Goal: Task Accomplishment & Management: Use online tool/utility

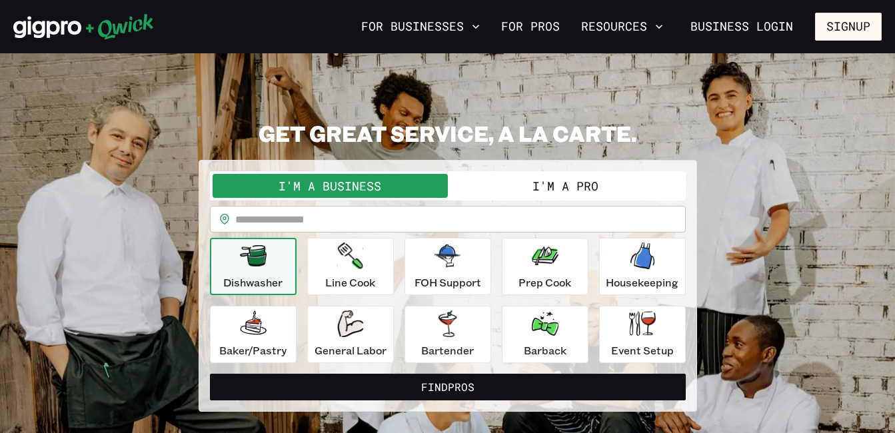
click at [504, 177] on button "I'm a Pro" at bounding box center [565, 186] width 235 height 24
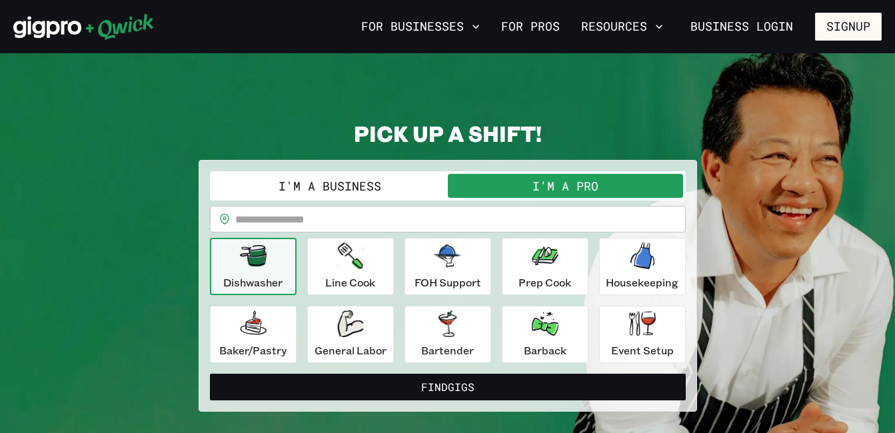
click at [774, 232] on div "**********" at bounding box center [447, 266] width 868 height 292
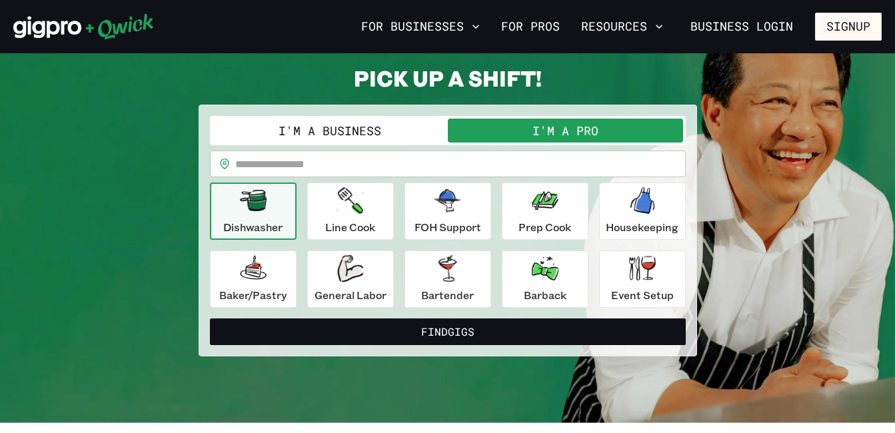
scroll to position [53, 0]
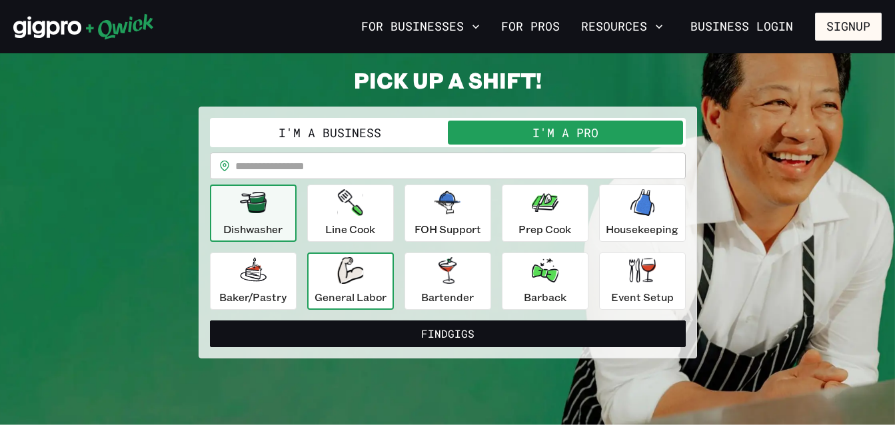
click at [357, 287] on div "General Labor" at bounding box center [351, 281] width 72 height 48
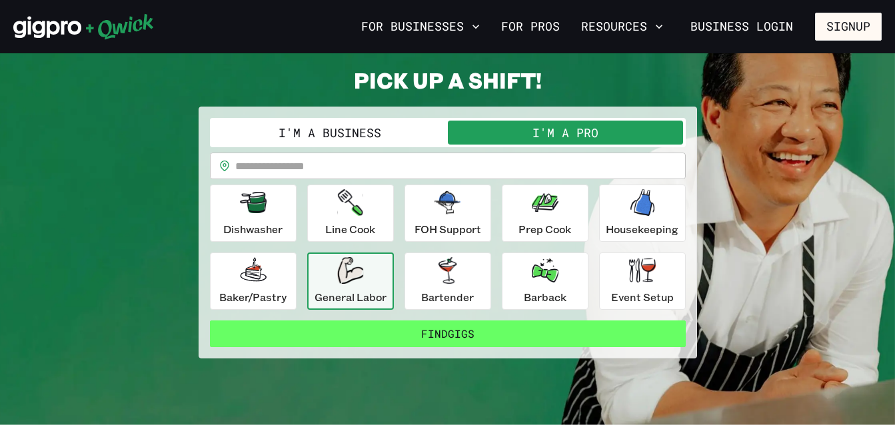
click at [393, 331] on button "Find Gigs" at bounding box center [448, 334] width 476 height 27
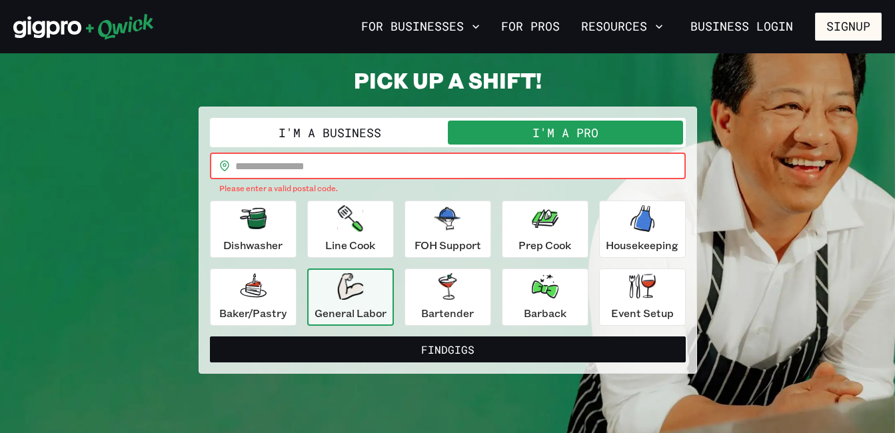
click at [335, 167] on input "text" at bounding box center [460, 166] width 450 height 27
type input "*****"
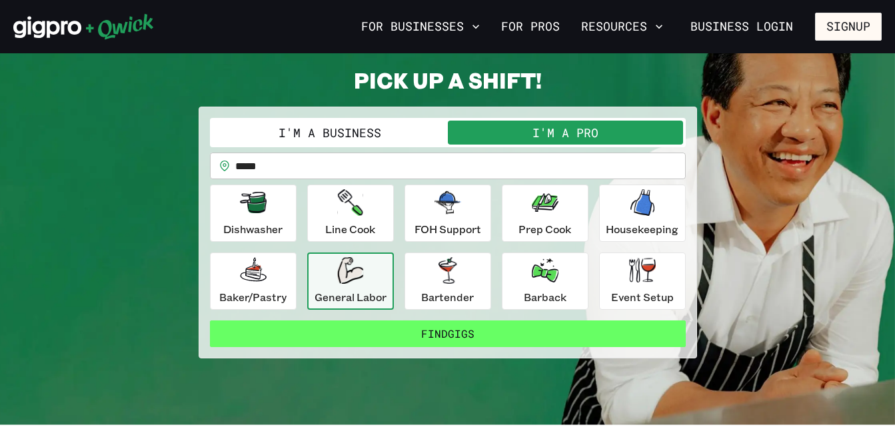
click at [413, 341] on button "Find Gigs" at bounding box center [448, 334] width 476 height 27
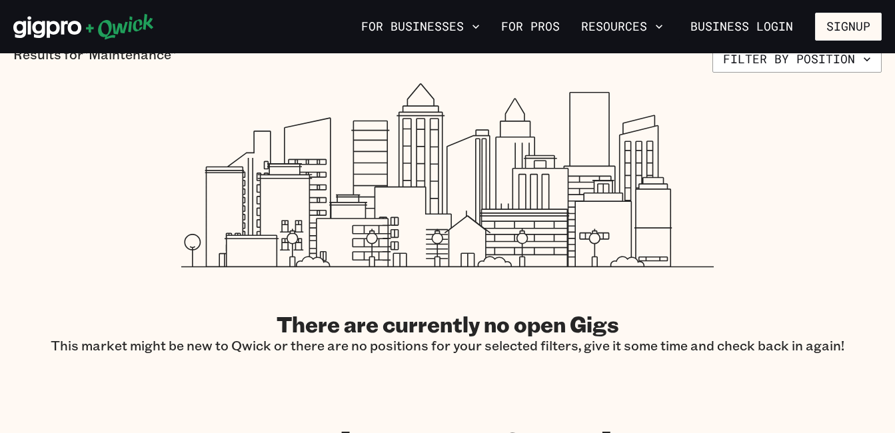
scroll to position [293, 0]
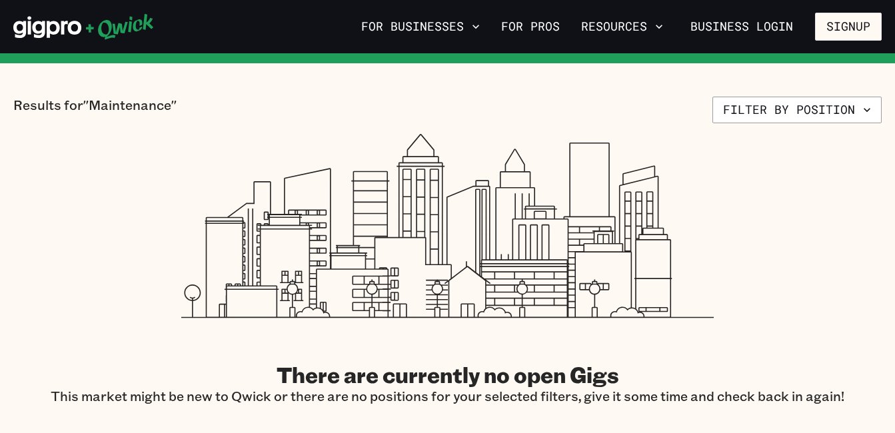
scroll to position [53, 0]
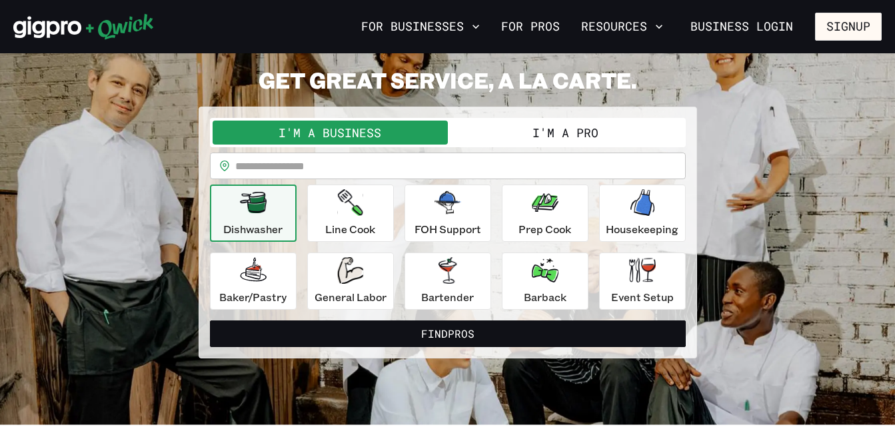
click at [273, 227] on p "Dishwasher" at bounding box center [252, 229] width 59 height 16
click at [291, 174] on input "text" at bounding box center [460, 166] width 450 height 27
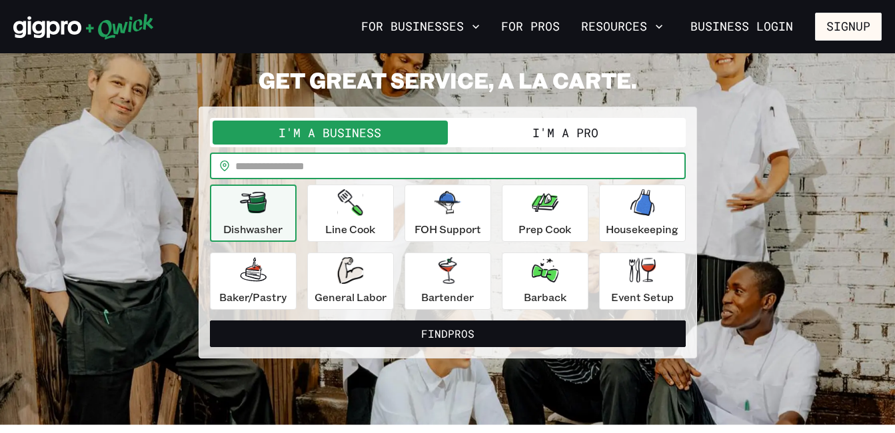
type input "*****"
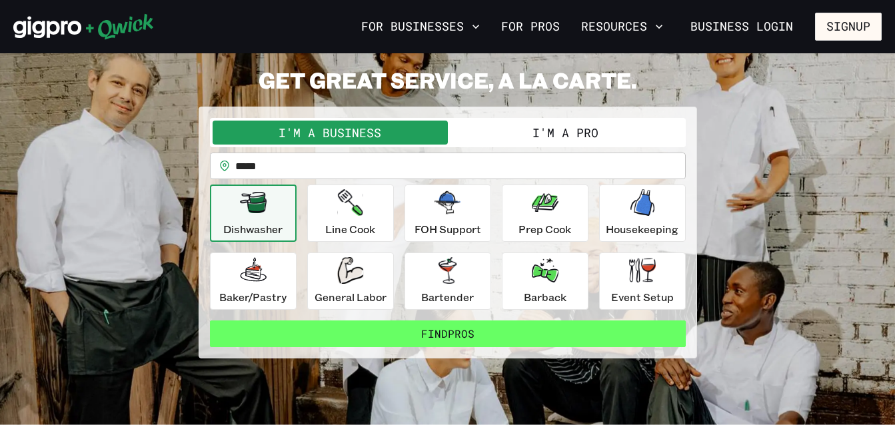
click at [413, 336] on button "Find Pros" at bounding box center [448, 334] width 476 height 27
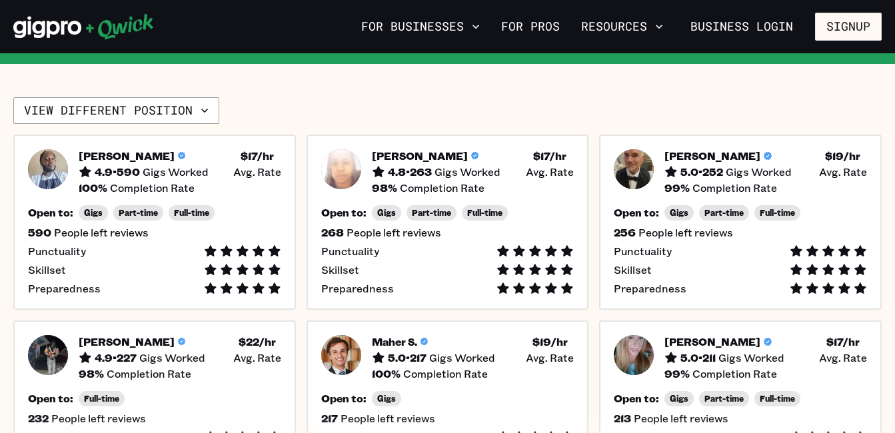
scroll to position [293, 0]
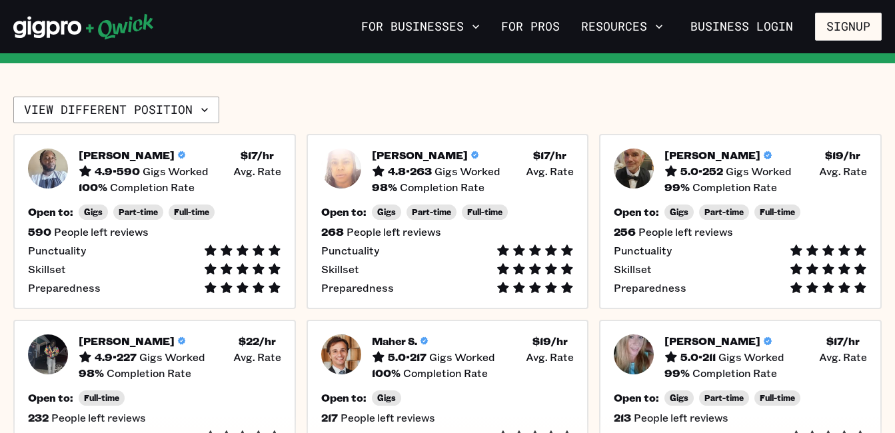
scroll to position [53, 0]
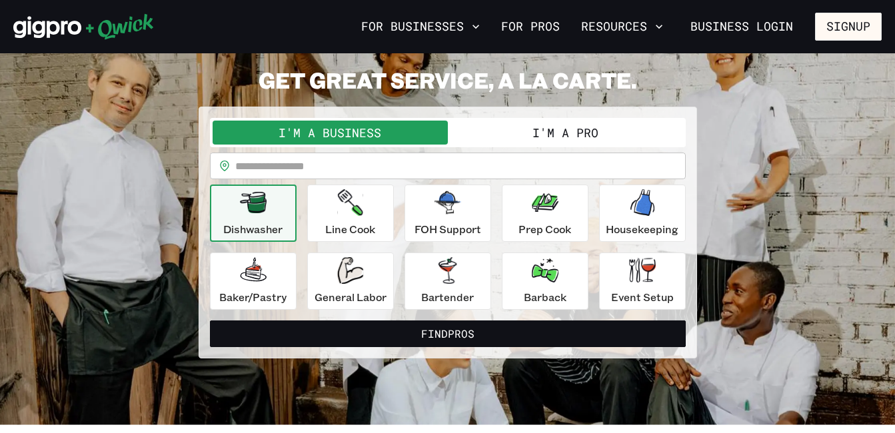
click at [532, 134] on button "I'm a Pro" at bounding box center [565, 133] width 235 height 24
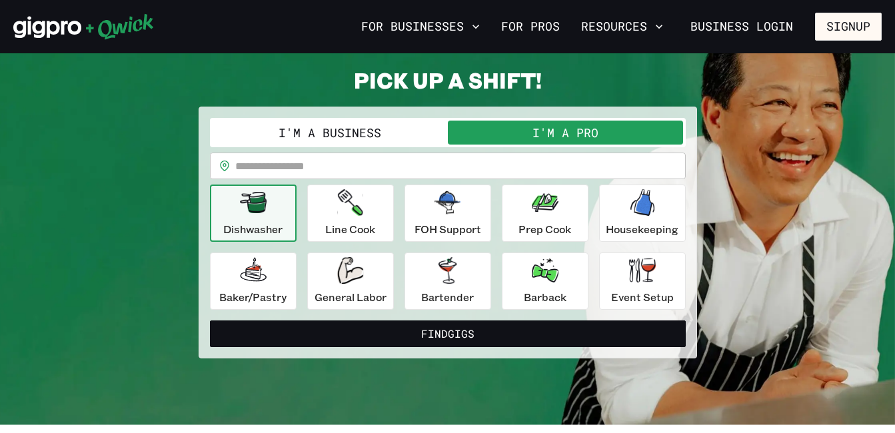
click at [244, 215] on icon "button" at bounding box center [253, 202] width 27 height 27
click at [277, 173] on input "text" at bounding box center [460, 166] width 450 height 27
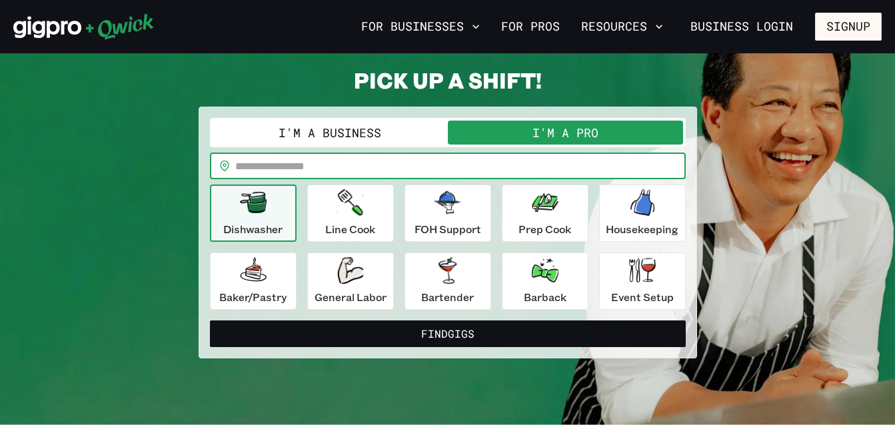
type input "*****"
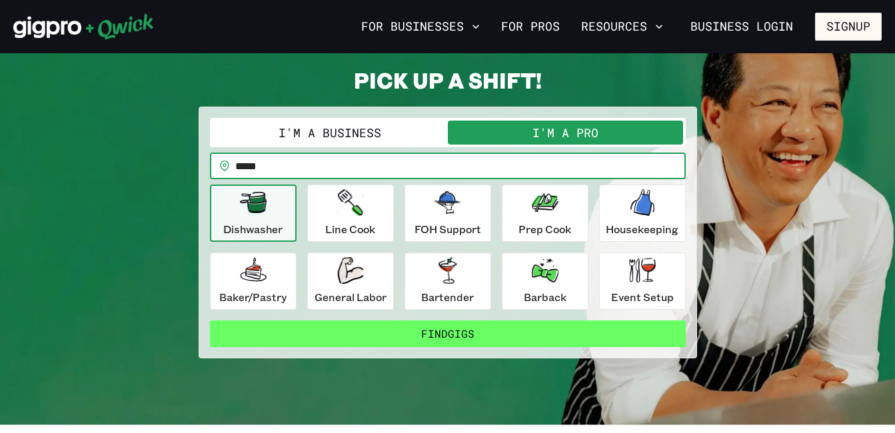
click at [365, 337] on button "Find Gigs" at bounding box center [448, 334] width 476 height 27
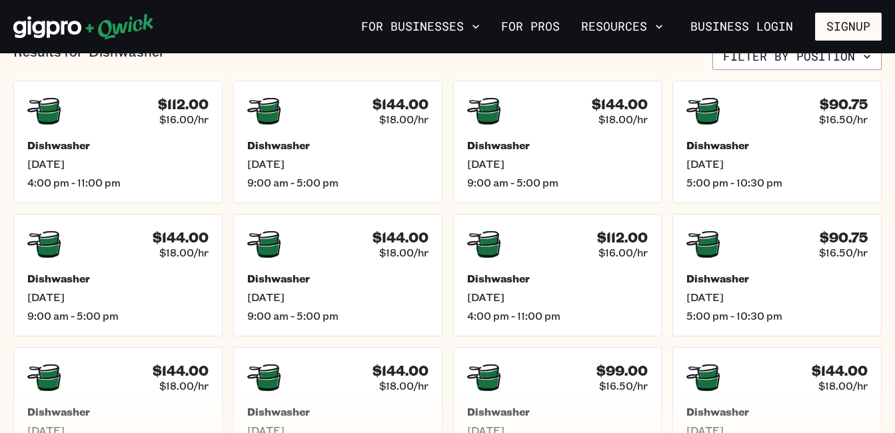
scroll to position [320, 0]
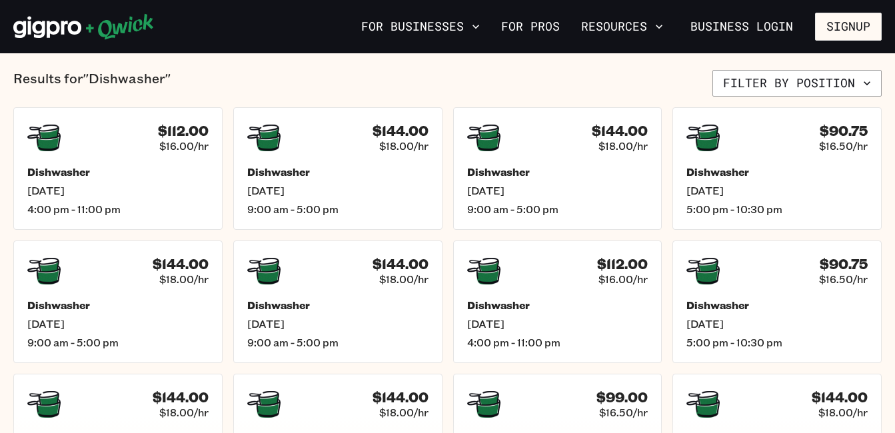
click at [447, 308] on ul "$112.00 $16.00/hr Dishwasher [DATE] 4:00 pm - 11:00 pm $144.00 $18.00/hr Dishwa…" at bounding box center [447, 301] width 868 height 389
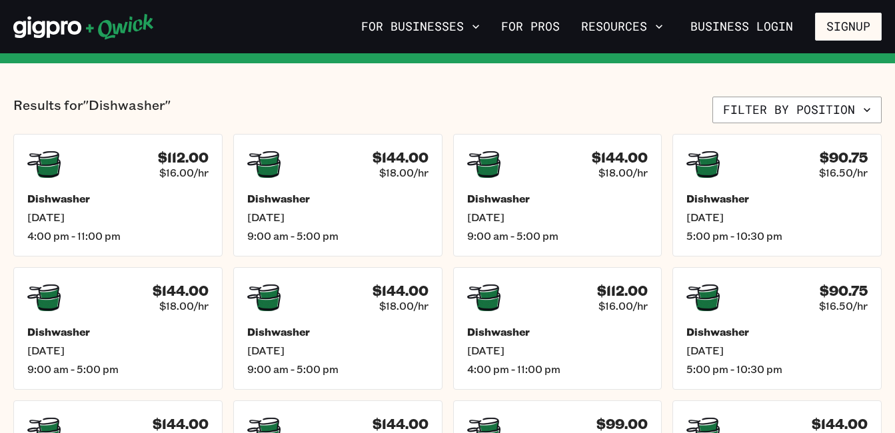
scroll to position [267, 0]
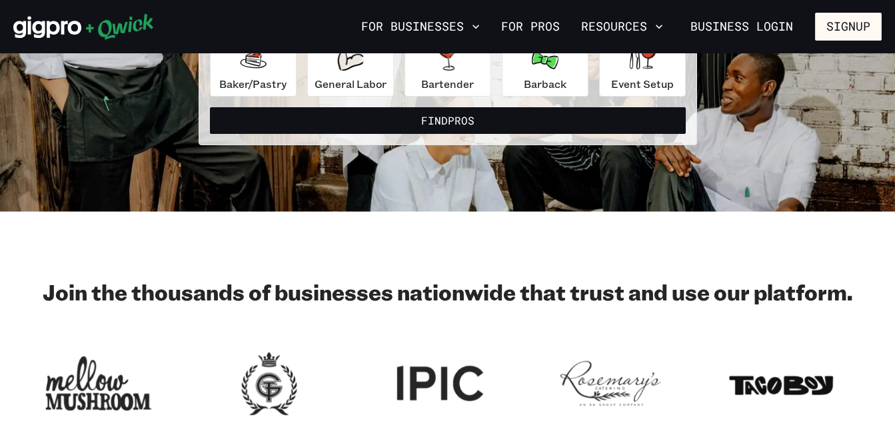
scroll to position [53, 0]
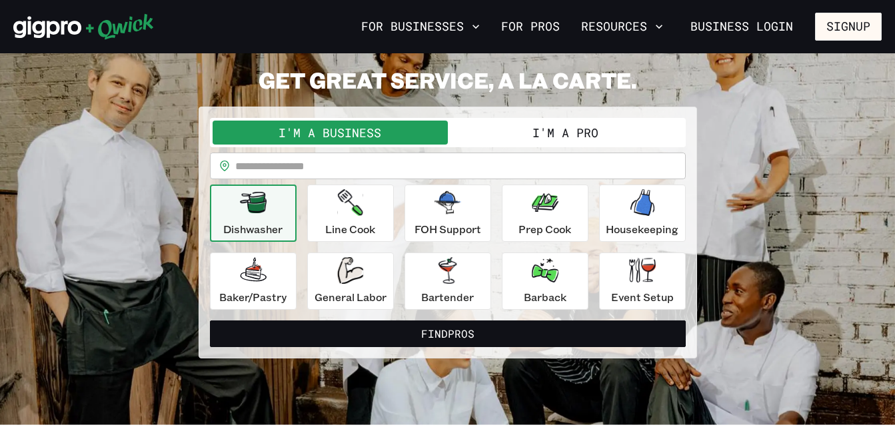
click at [496, 126] on button "I'm a Pro" at bounding box center [565, 133] width 235 height 24
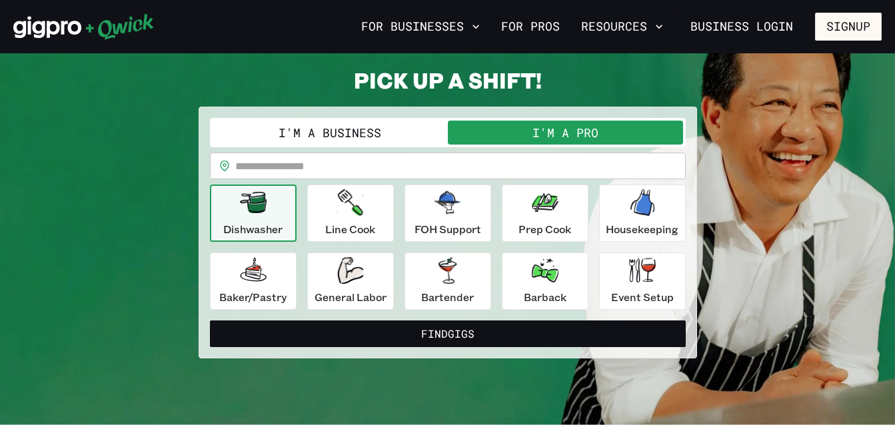
click at [459, 164] on input "text" at bounding box center [460, 166] width 450 height 27
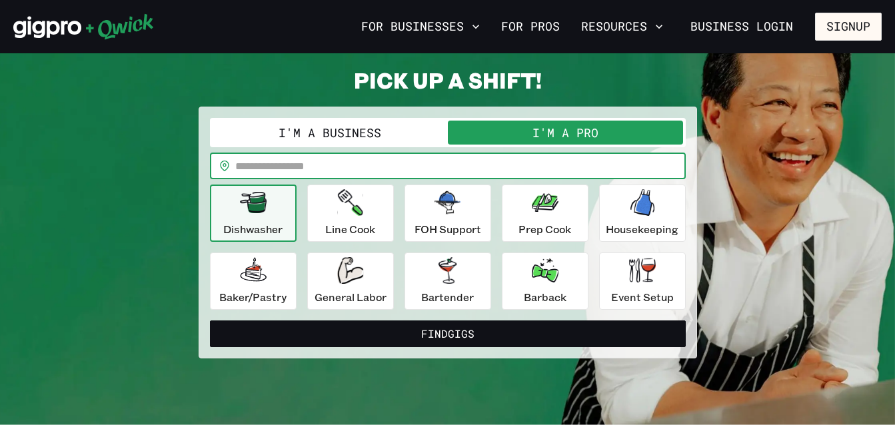
type input "*****"
click at [449, 219] on div "FOH Support" at bounding box center [448, 213] width 67 height 48
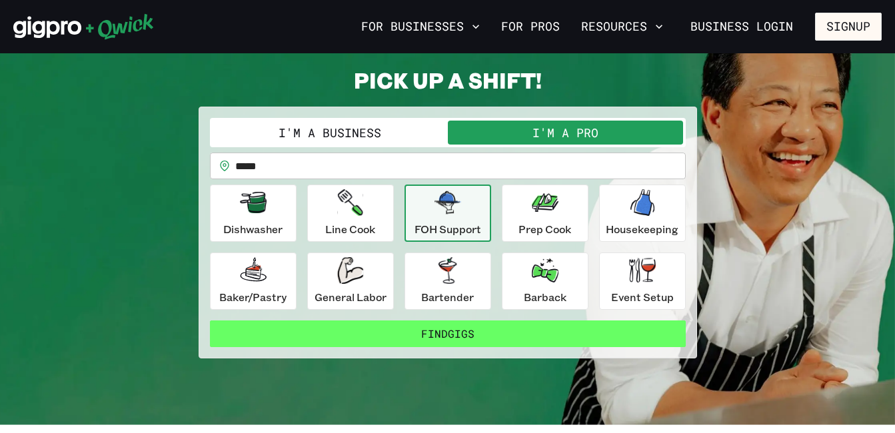
click at [425, 329] on button "Find Gigs" at bounding box center [448, 334] width 476 height 27
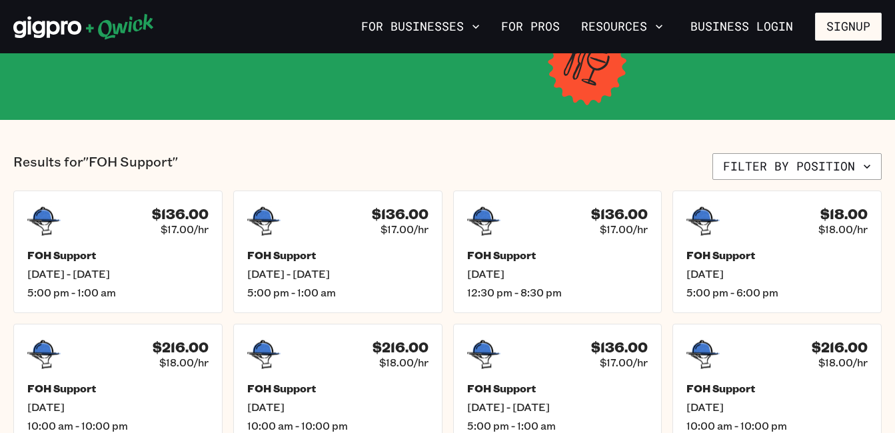
scroll to position [240, 0]
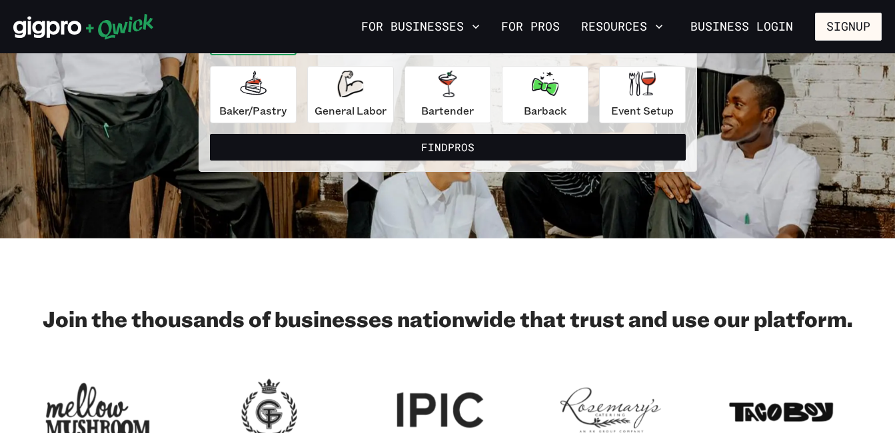
scroll to position [53, 0]
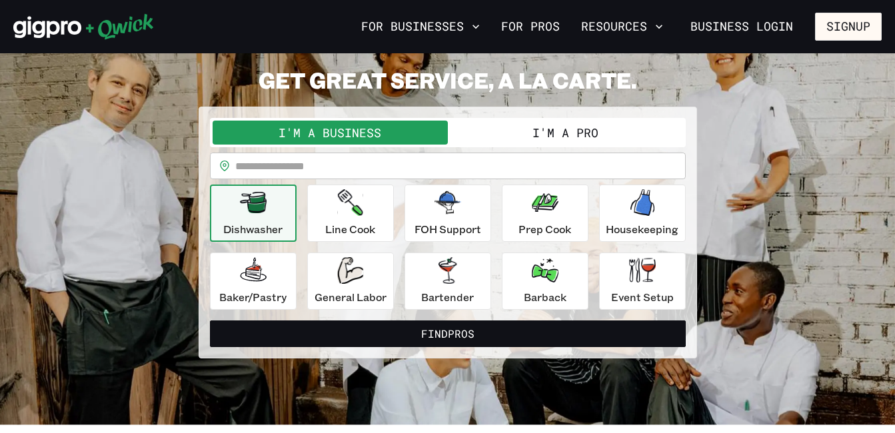
click at [486, 136] on button "I'm a Pro" at bounding box center [565, 133] width 235 height 24
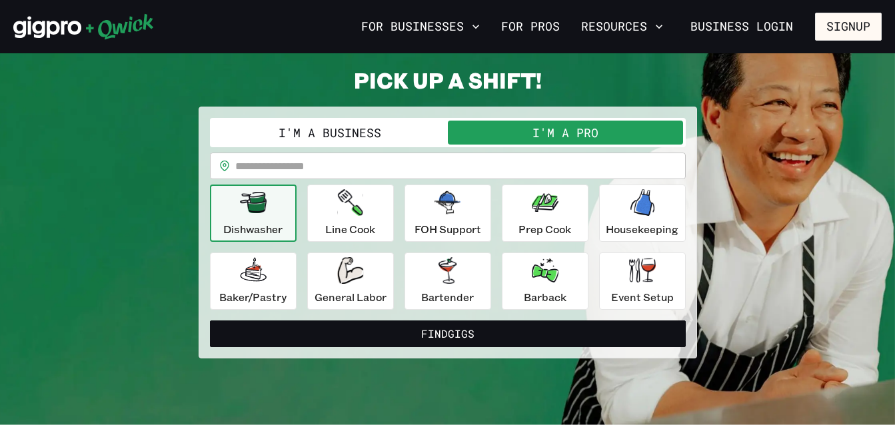
click at [449, 179] on input "text" at bounding box center [460, 166] width 450 height 27
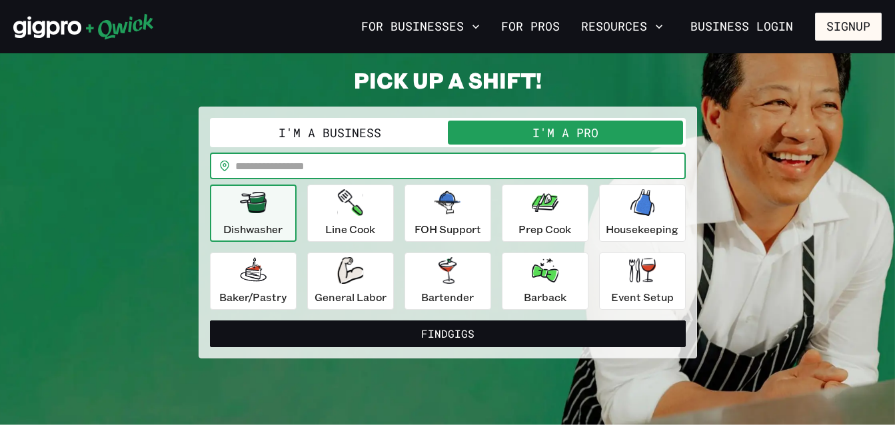
type input "*****"
click at [472, 221] on p "FOH Support" at bounding box center [448, 229] width 67 height 16
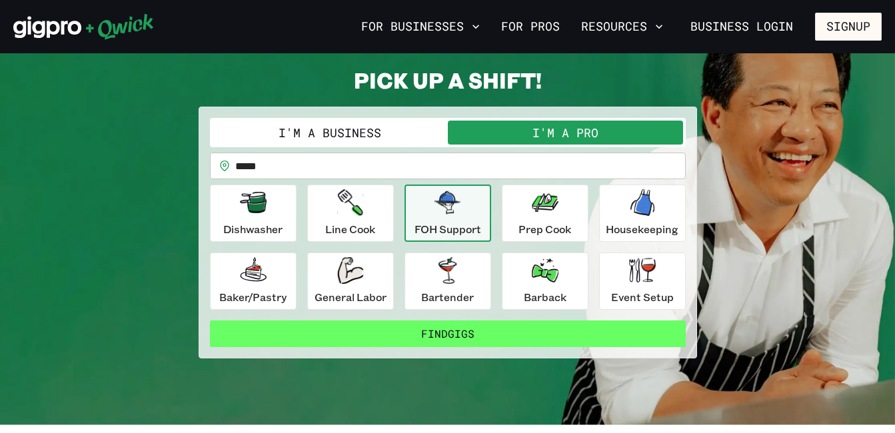
click at [407, 331] on button "Find Gigs" at bounding box center [448, 334] width 476 height 27
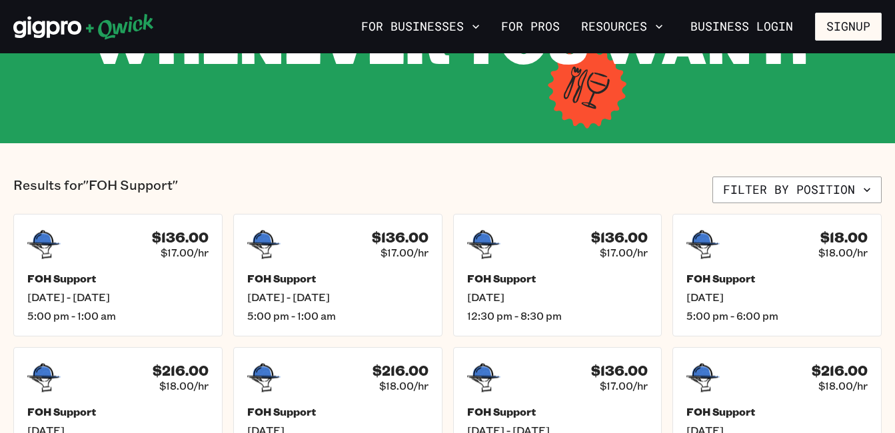
scroll to position [240, 0]
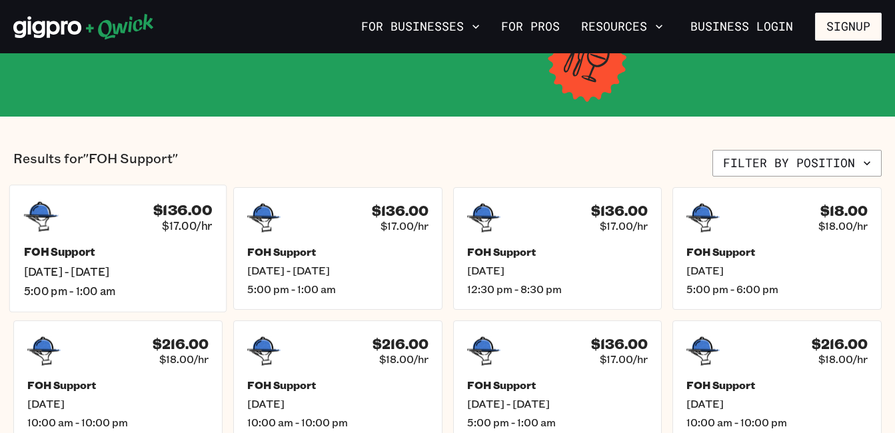
click at [185, 259] on h5 "FOH Support" at bounding box center [118, 252] width 189 height 14
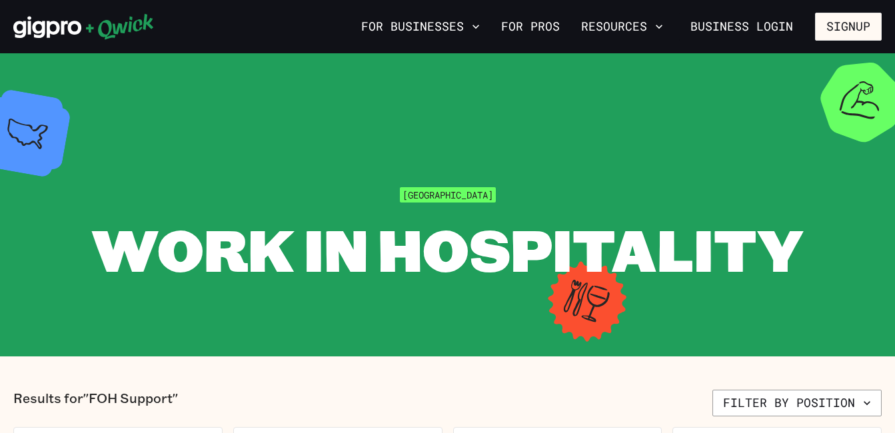
scroll to position [240, 0]
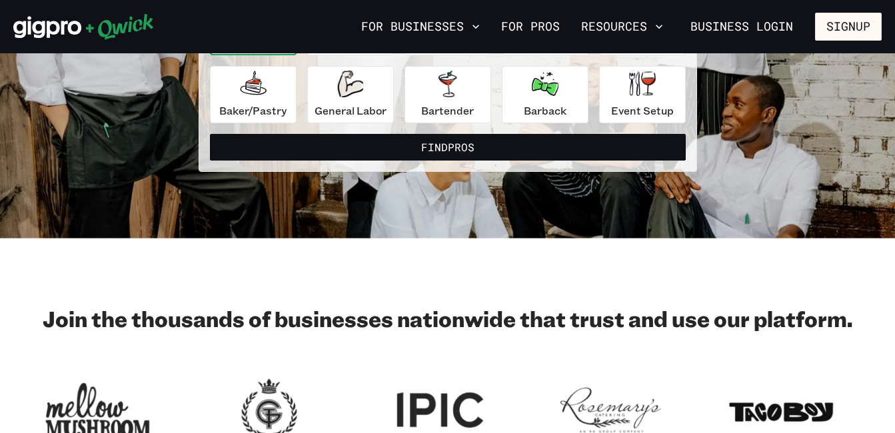
scroll to position [53, 0]
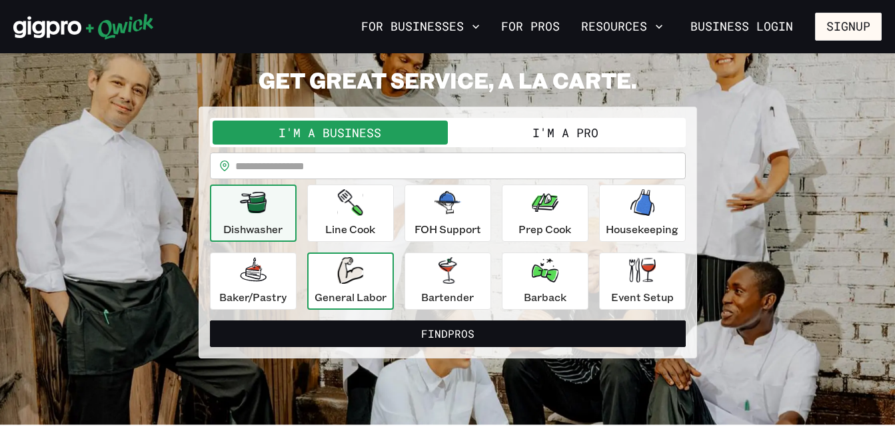
click at [341, 279] on icon "button" at bounding box center [350, 270] width 26 height 27
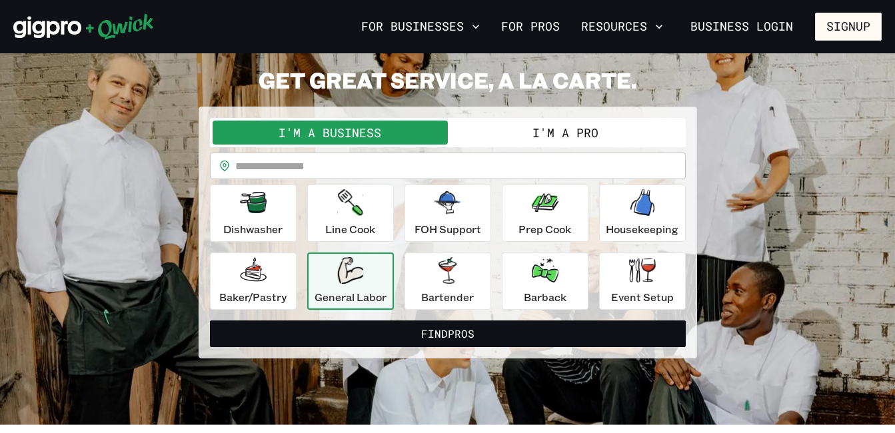
click at [518, 129] on button "I'm a Pro" at bounding box center [565, 133] width 235 height 24
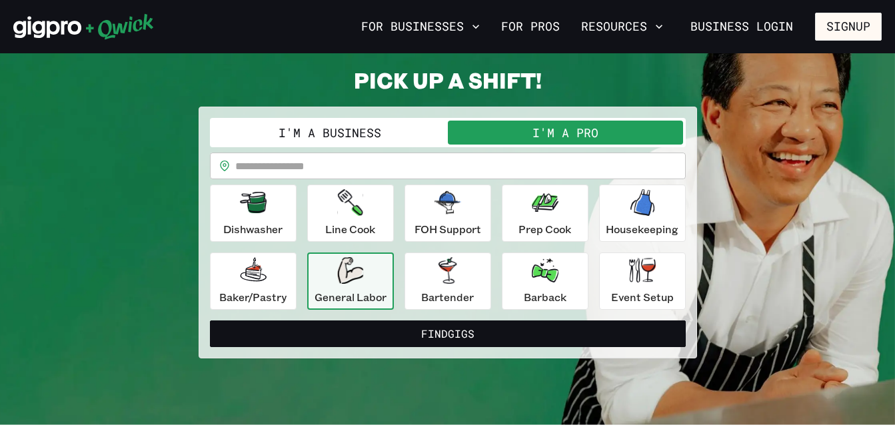
click at [470, 165] on input "text" at bounding box center [460, 166] width 450 height 27
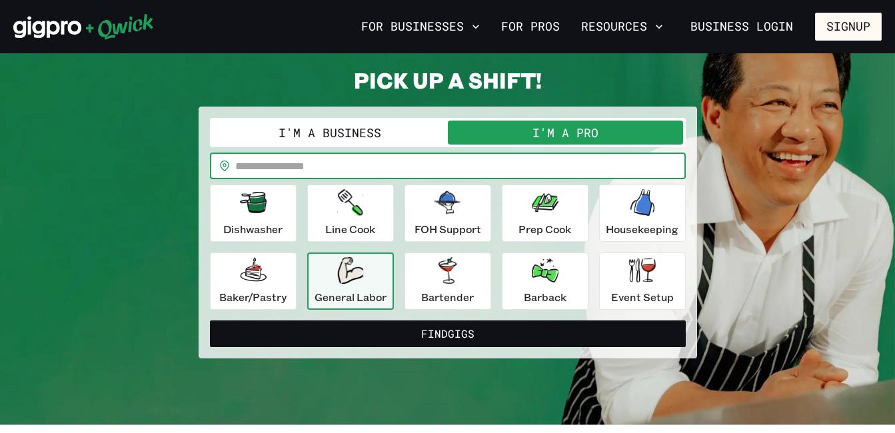
type input "*****"
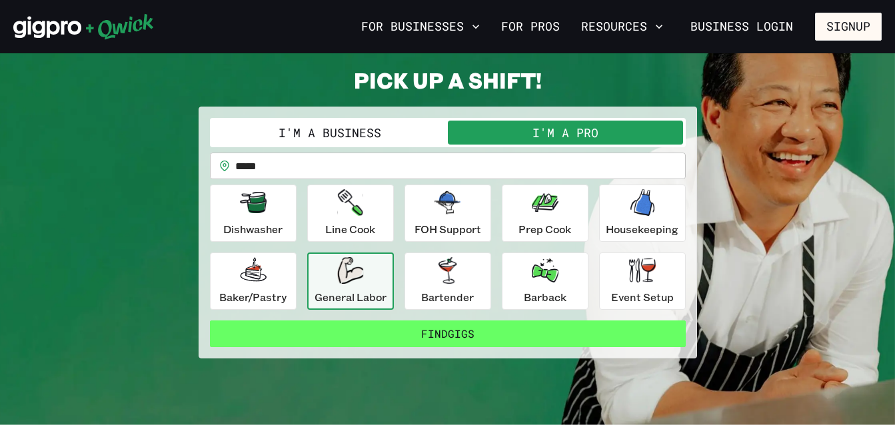
click at [408, 339] on button "Find Gigs" at bounding box center [448, 334] width 476 height 27
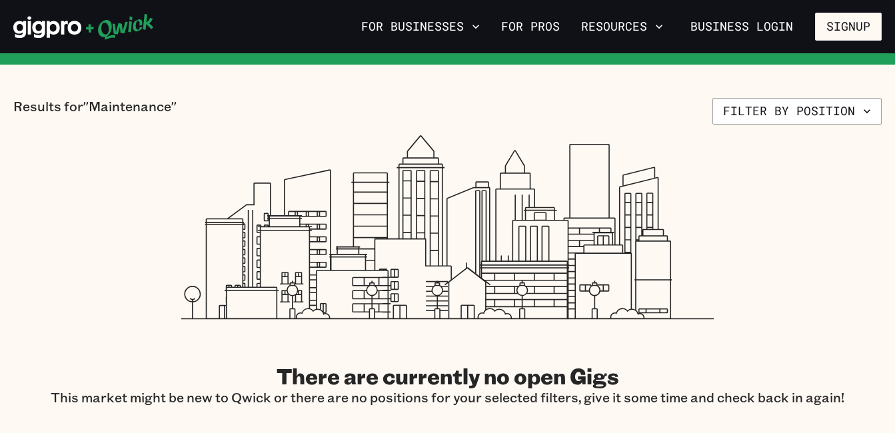
scroll to position [293, 0]
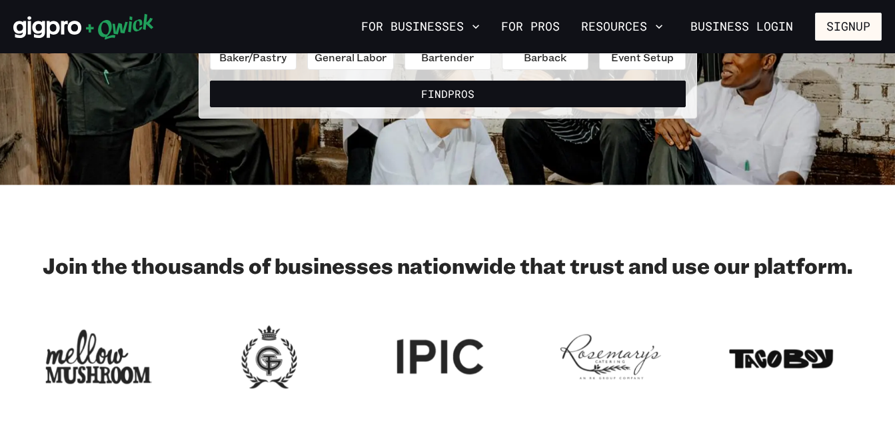
scroll to position [53, 0]
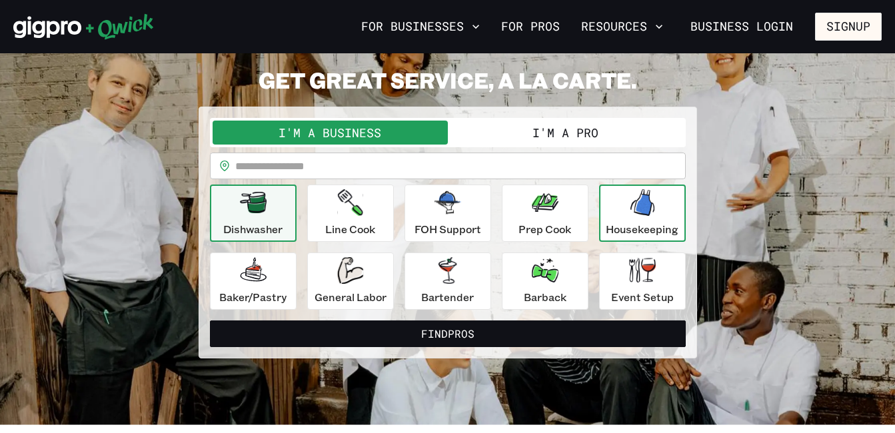
click at [622, 228] on p "Housekeeping" at bounding box center [642, 229] width 73 height 16
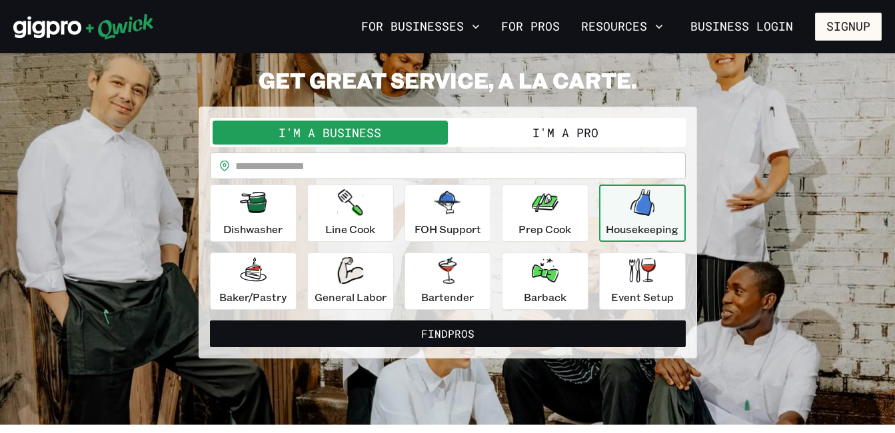
click at [495, 139] on button "I'm a Pro" at bounding box center [565, 133] width 235 height 24
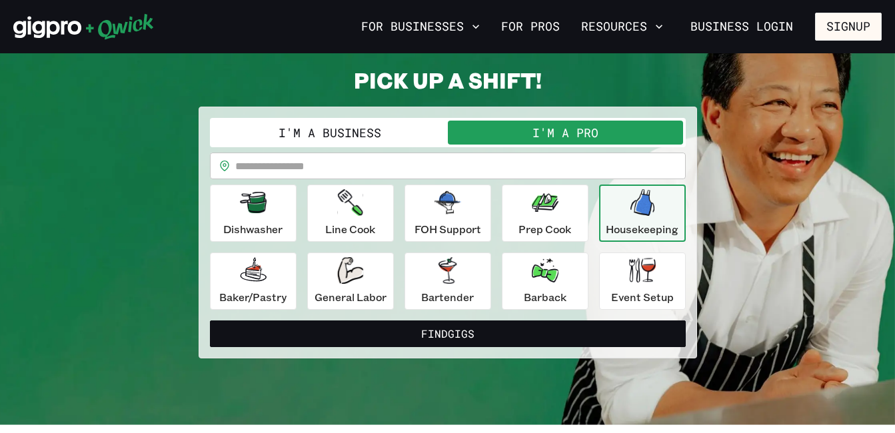
click at [488, 163] on input "text" at bounding box center [460, 166] width 450 height 27
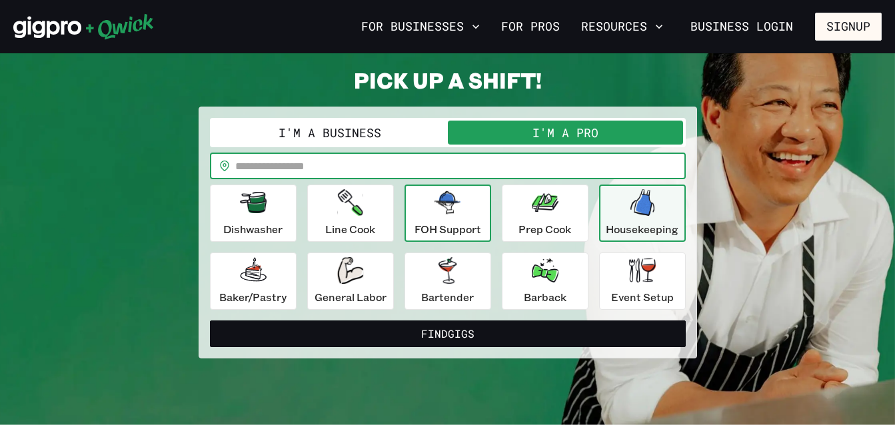
type input "*****"
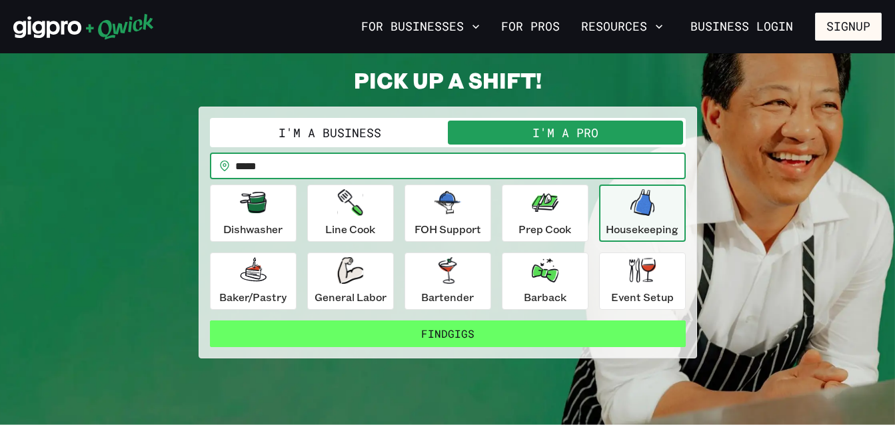
click at [449, 331] on button "Find Gigs" at bounding box center [448, 334] width 476 height 27
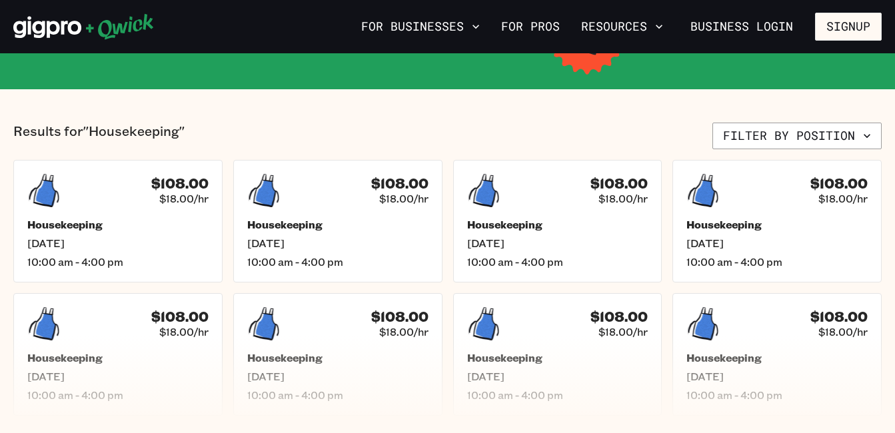
scroll to position [293, 0]
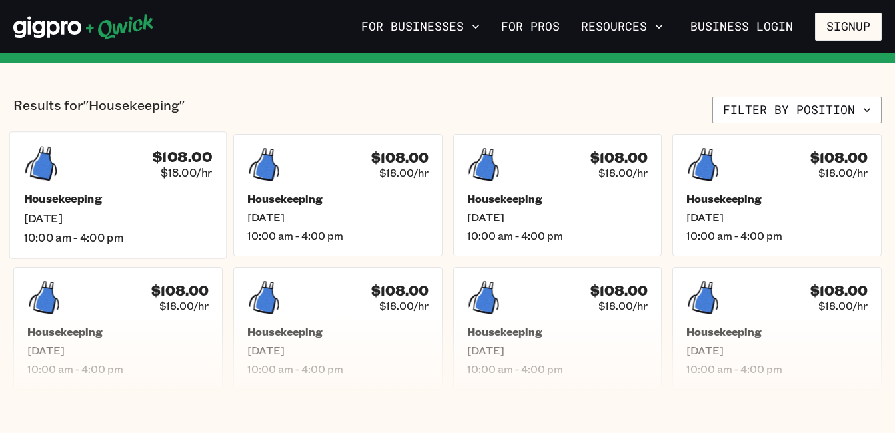
click at [161, 192] on h5 "Housekeeping" at bounding box center [118, 199] width 189 height 14
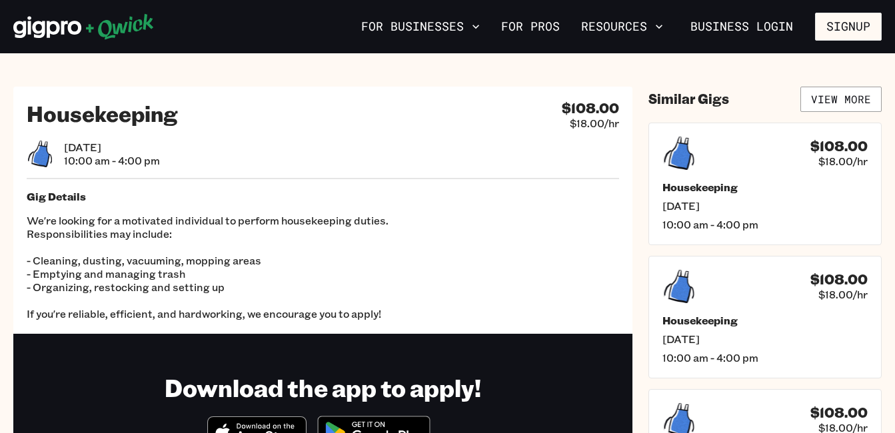
scroll to position [293, 0]
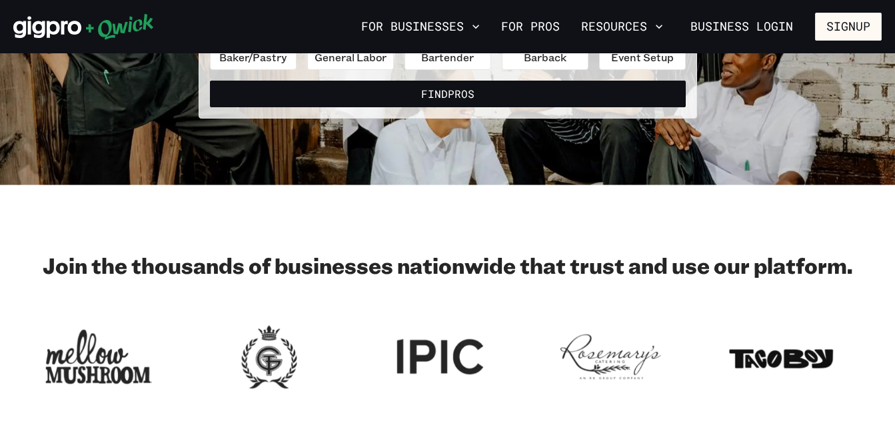
scroll to position [53, 0]
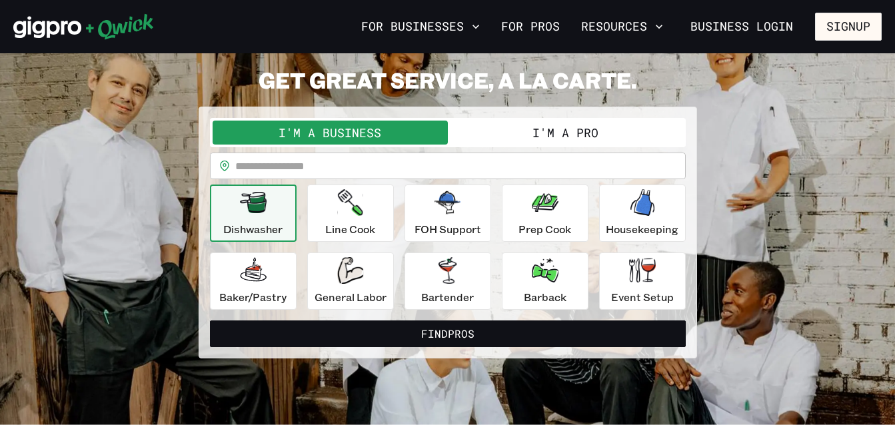
click at [409, 379] on section "**********" at bounding box center [447, 212] width 895 height 425
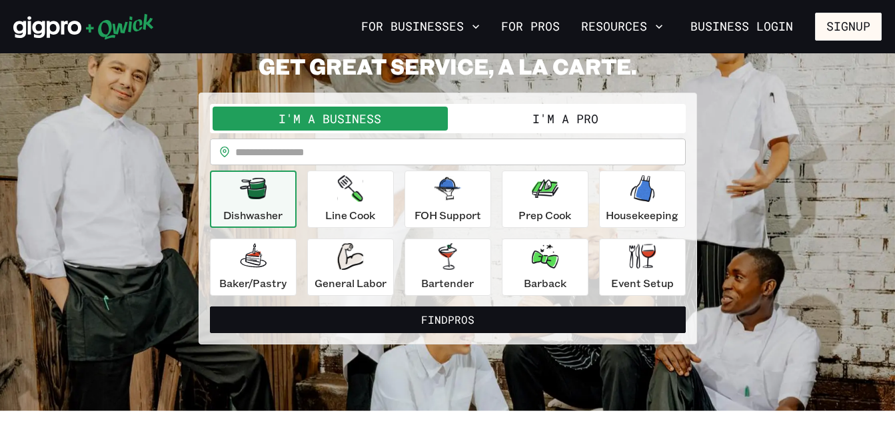
scroll to position [0, 0]
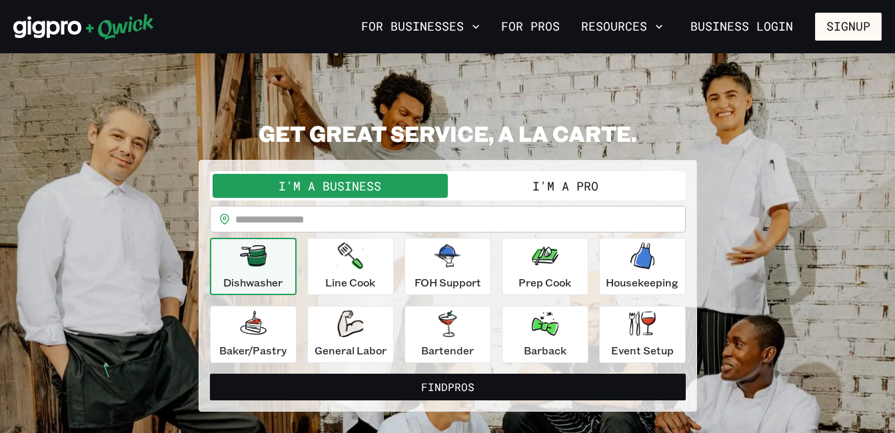
click at [542, 187] on button "I'm a Pro" at bounding box center [565, 186] width 235 height 24
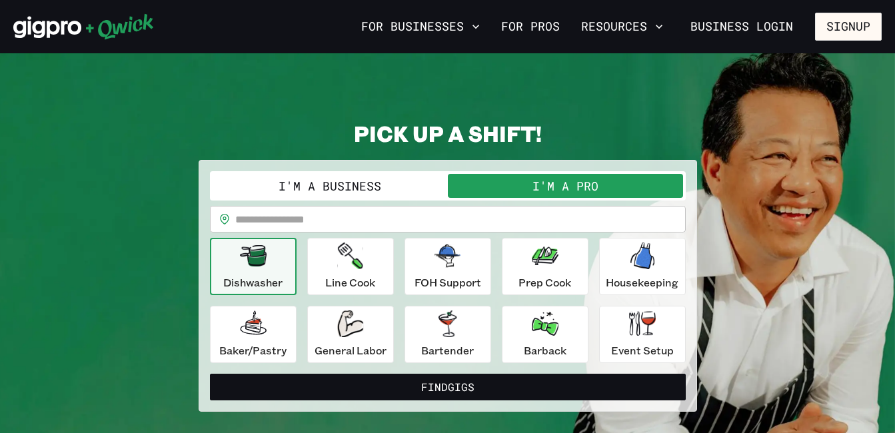
click at [557, 226] on input "text" at bounding box center [460, 219] width 450 height 27
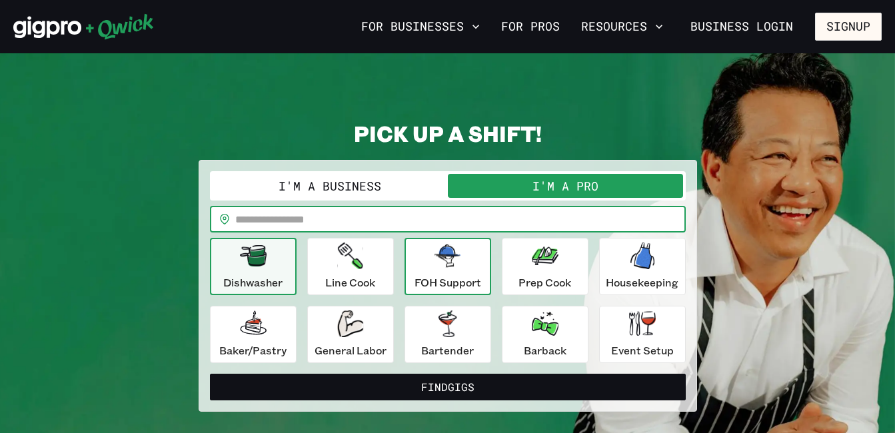
type input "*****"
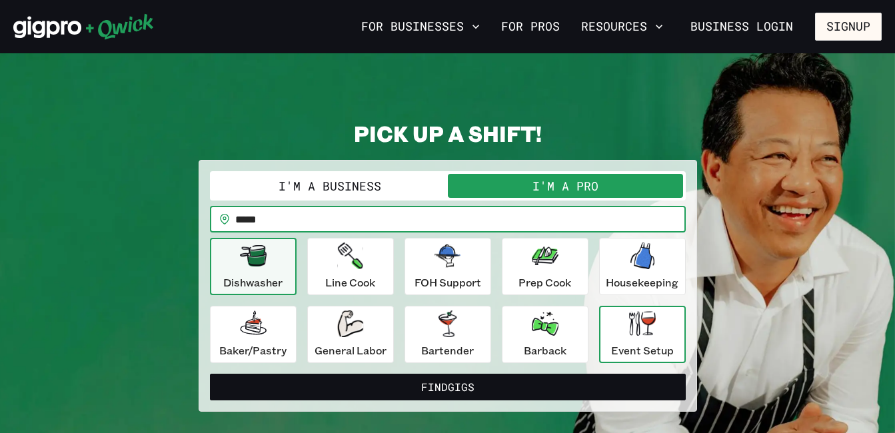
click at [654, 326] on icon "button" at bounding box center [642, 323] width 27 height 25
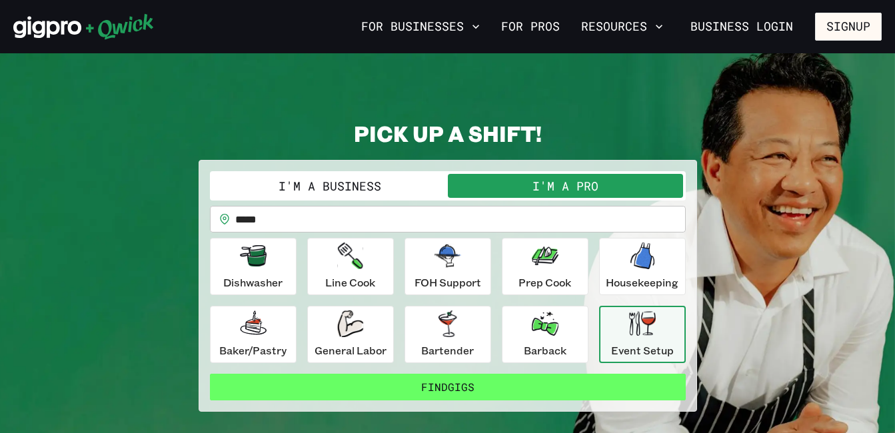
click at [589, 392] on button "Find Gigs" at bounding box center [448, 387] width 476 height 27
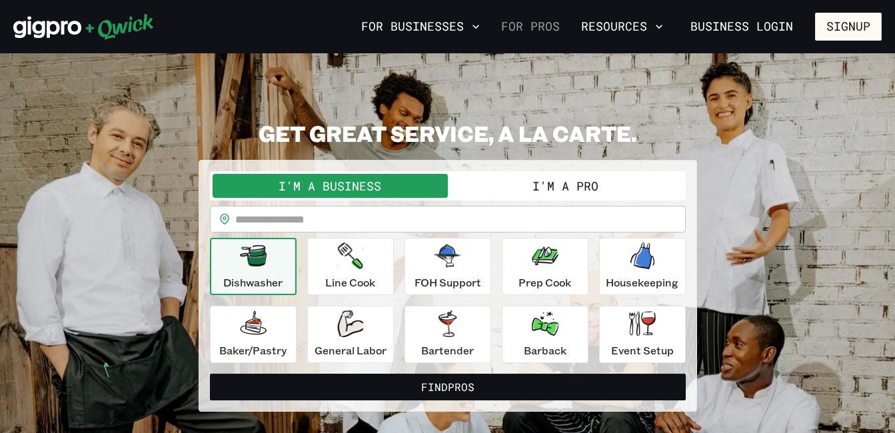
click at [552, 27] on link "For Pros" at bounding box center [530, 26] width 69 height 23
